Goal: Find contact information: Find contact information

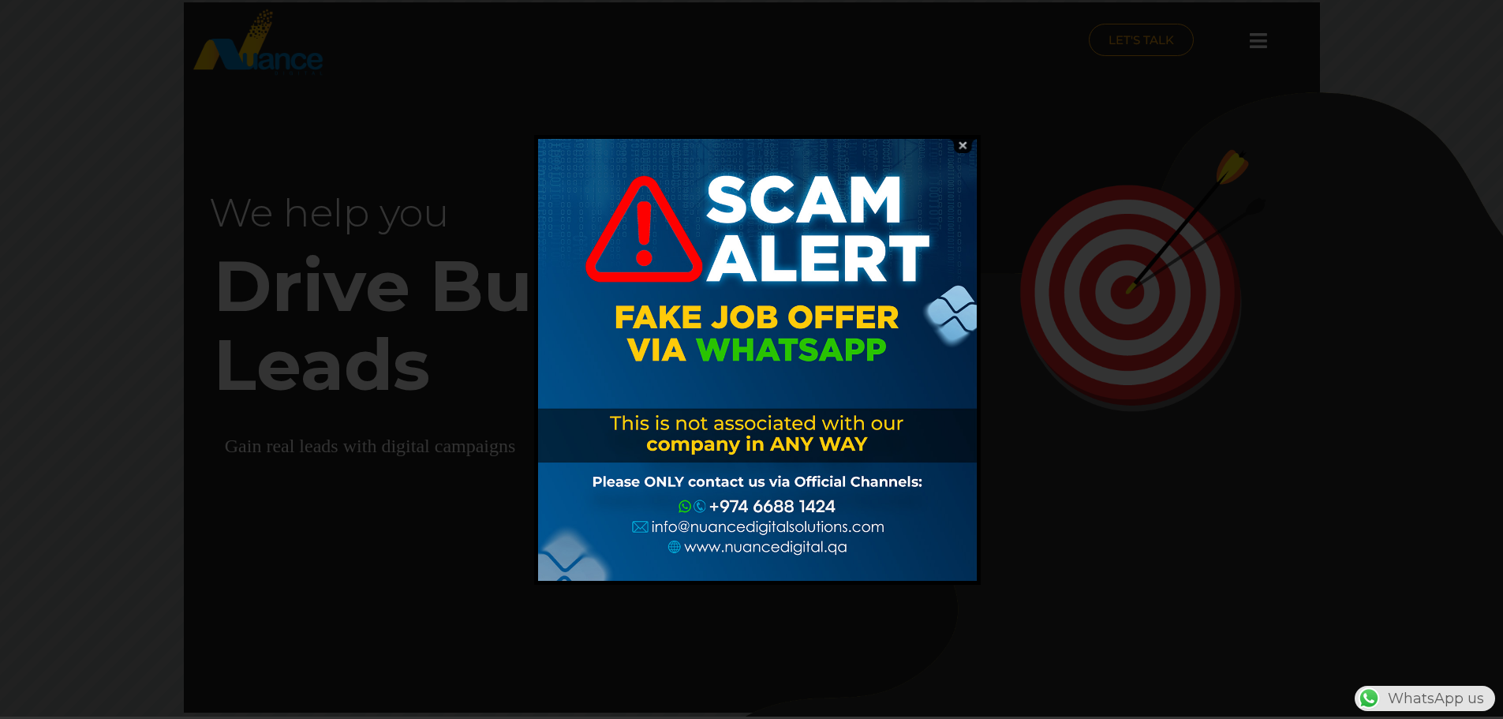
click at [958, 146] on img at bounding box center [962, 145] width 30 height 15
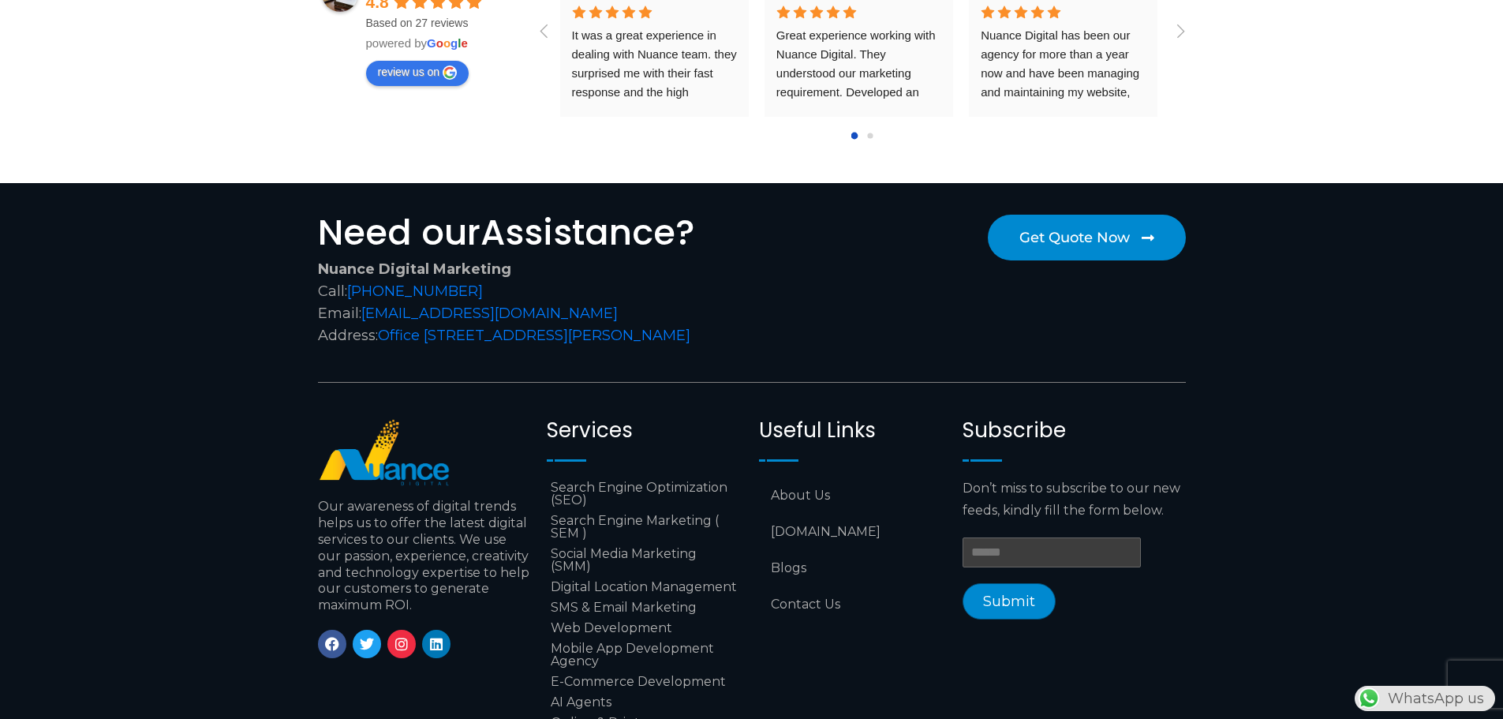
scroll to position [6542, 0]
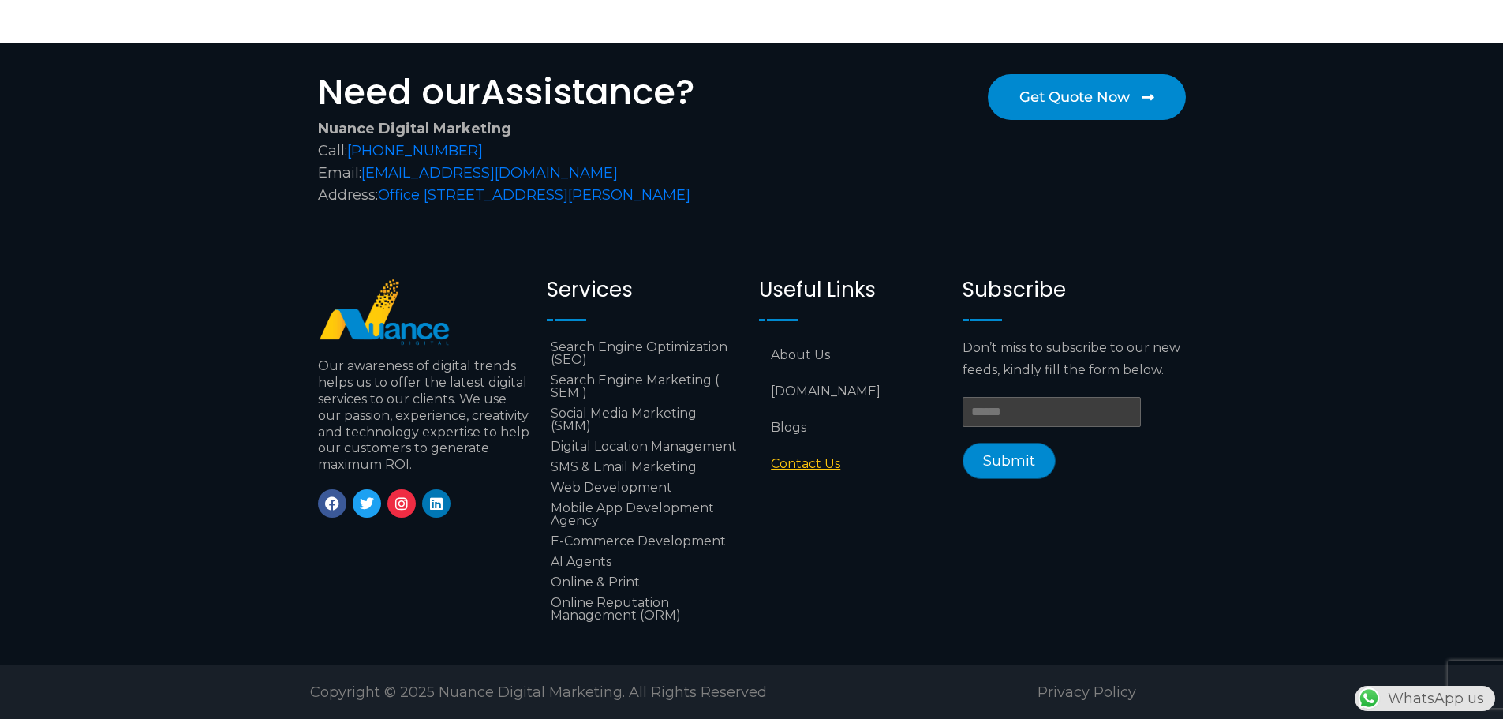
click at [798, 457] on link "Contact Us" at bounding box center [853, 464] width 188 height 36
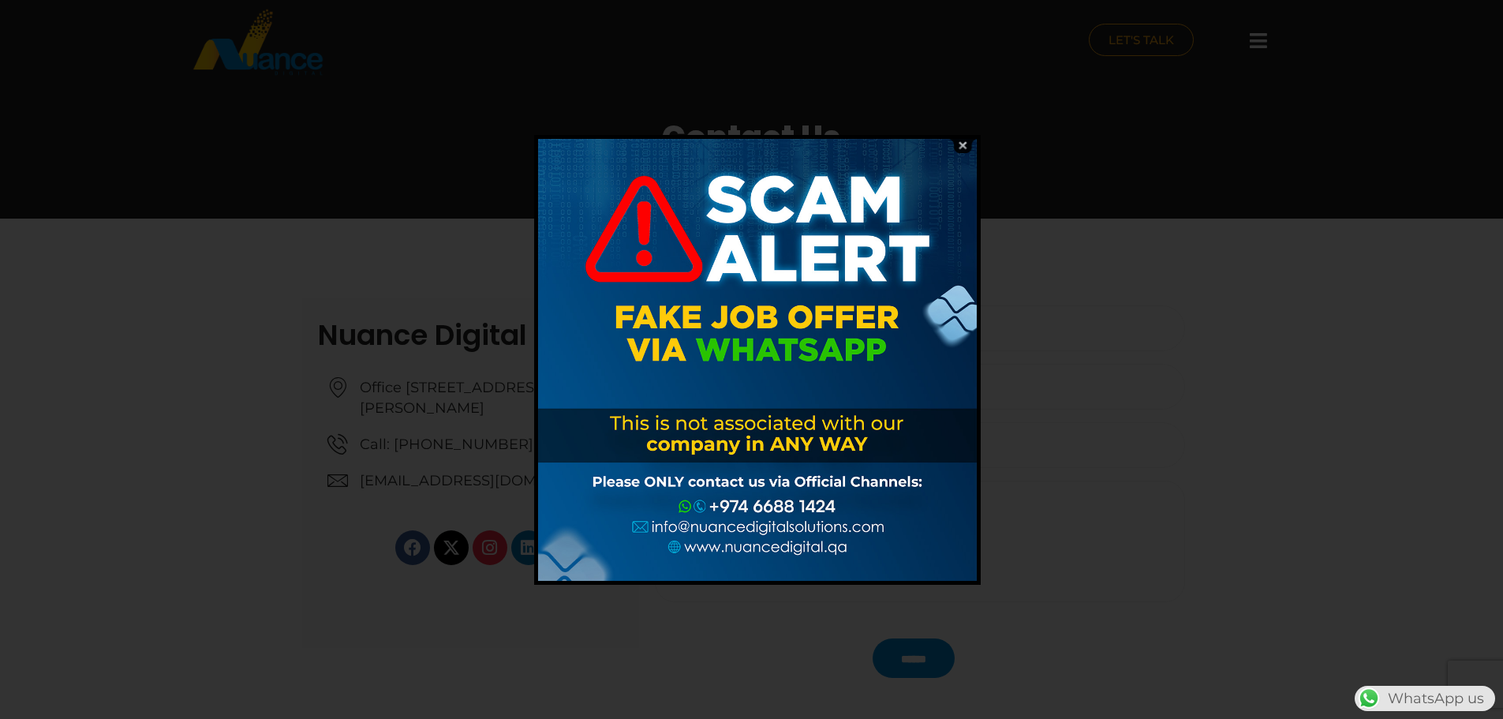
click at [965, 143] on img at bounding box center [962, 145] width 30 height 15
